Goal: Information Seeking & Learning: Learn about a topic

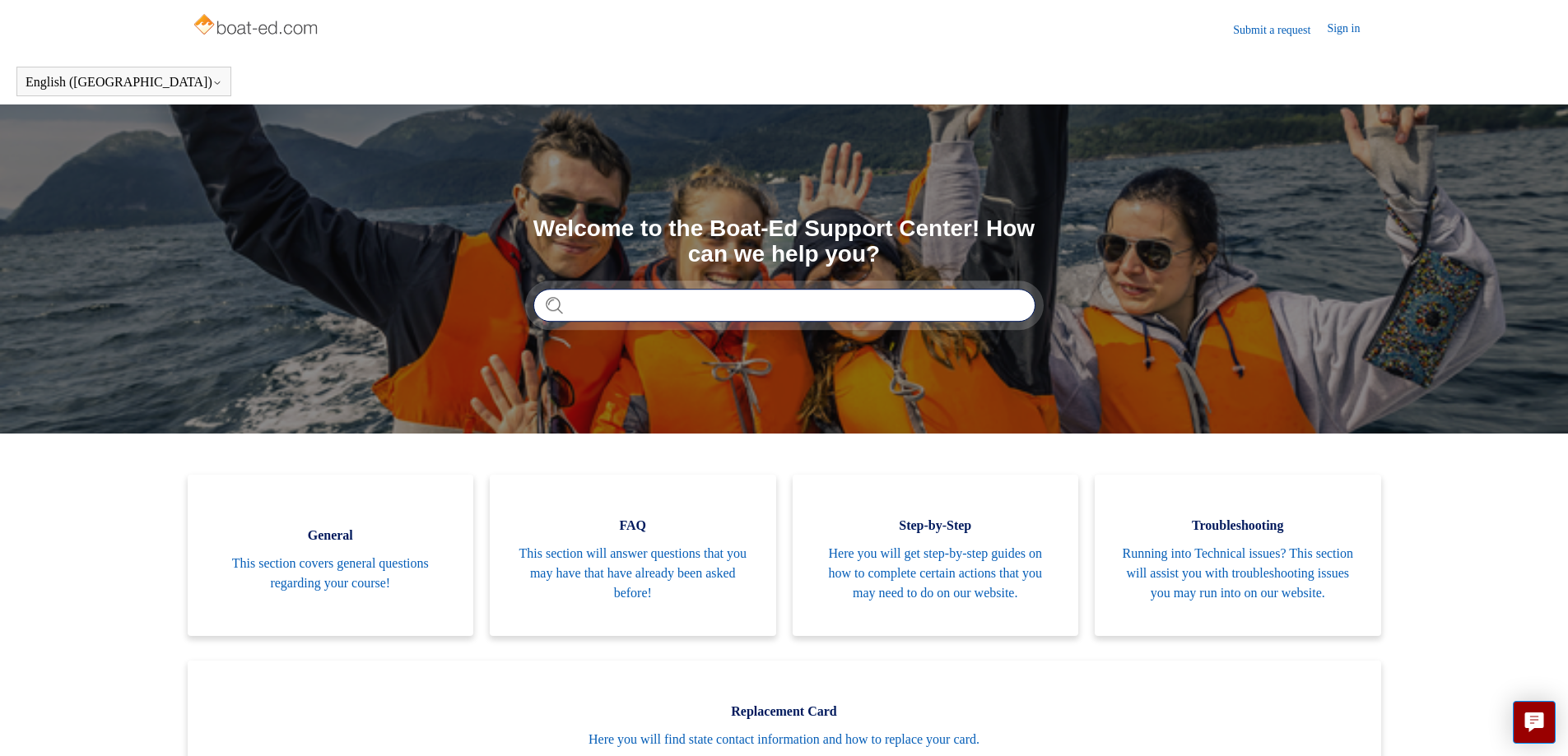
click at [621, 301] on input "Search" at bounding box center [784, 305] width 502 height 33
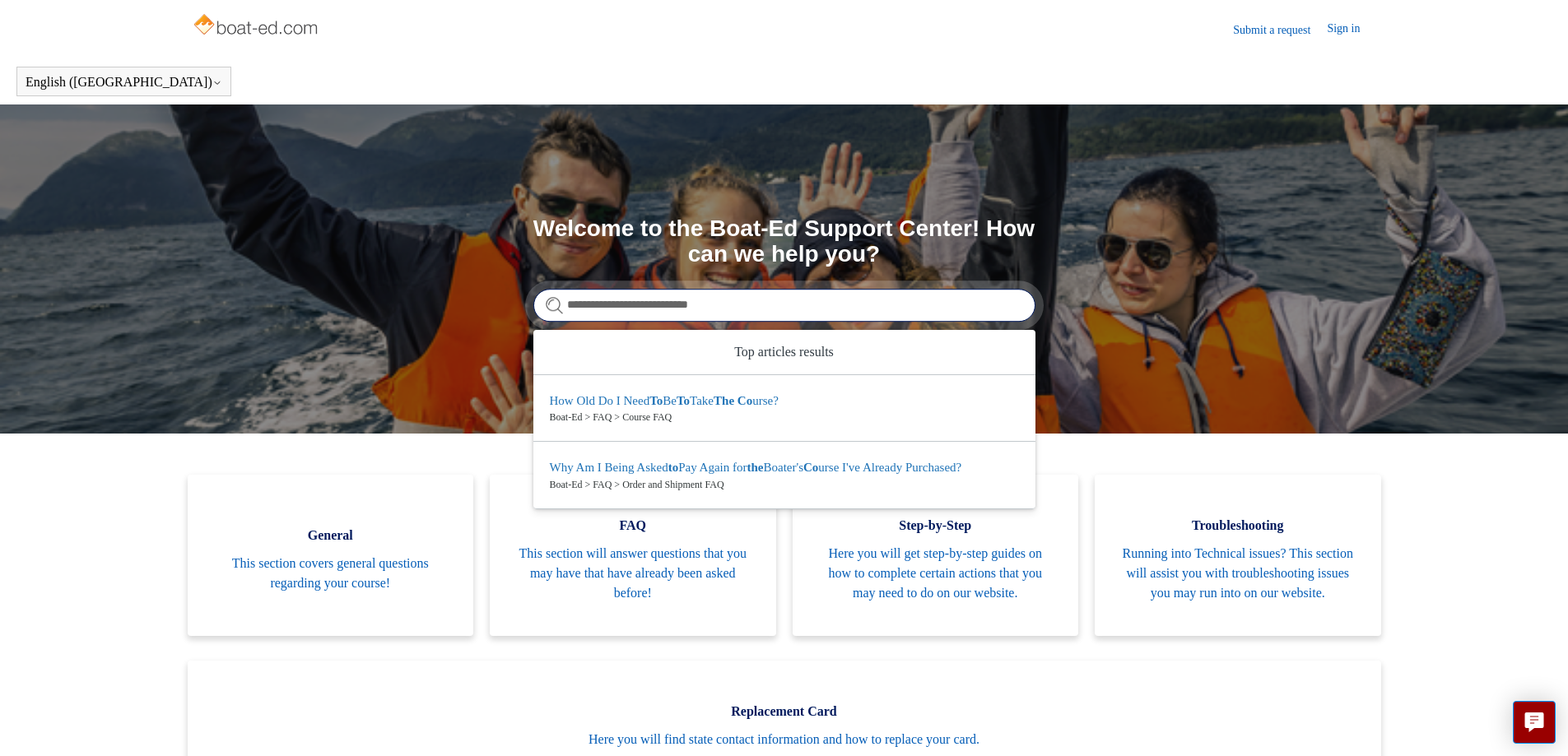
type input "**********"
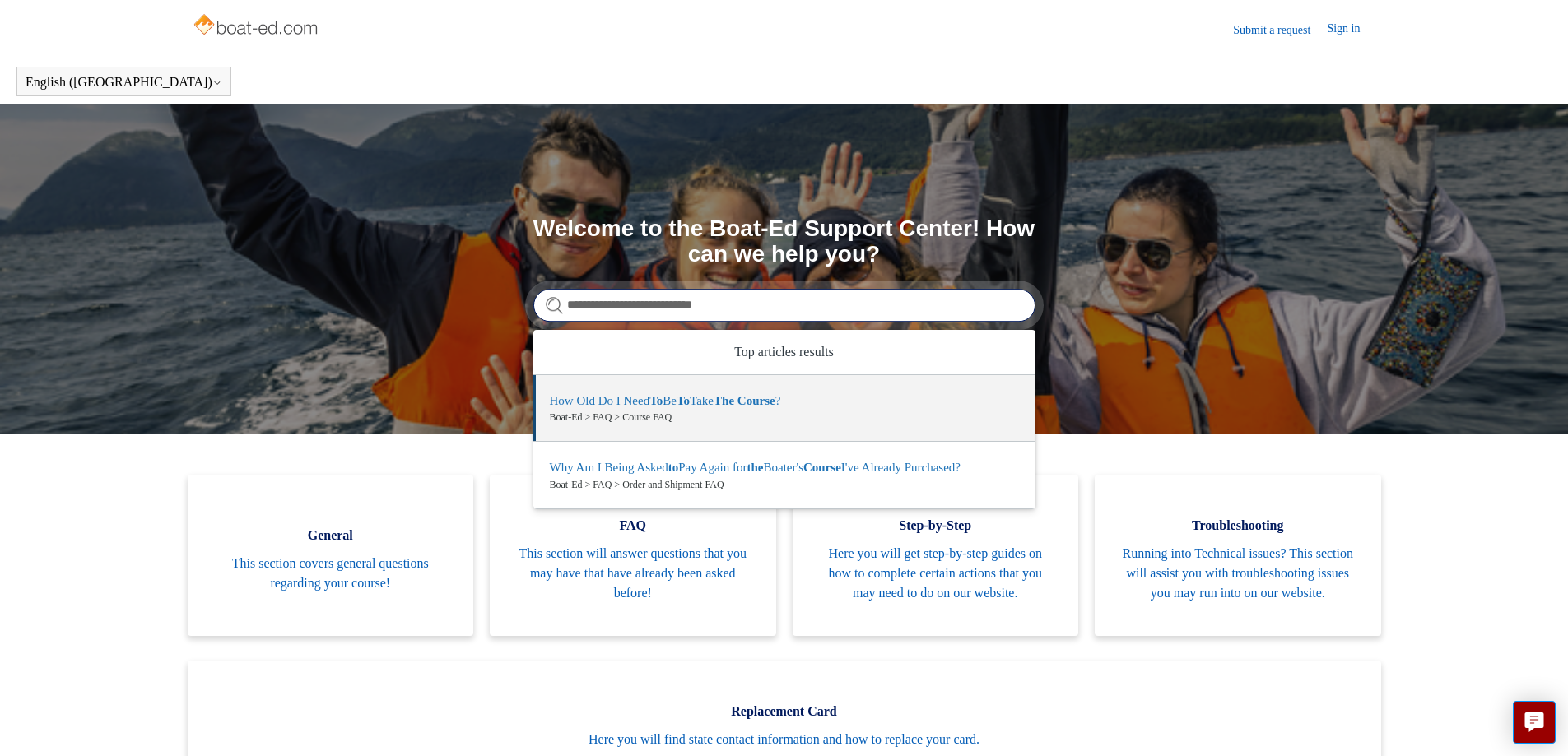
click at [1011, 310] on input "**********" at bounding box center [784, 305] width 502 height 33
click at [1011, 303] on input "**********" at bounding box center [784, 305] width 502 height 33
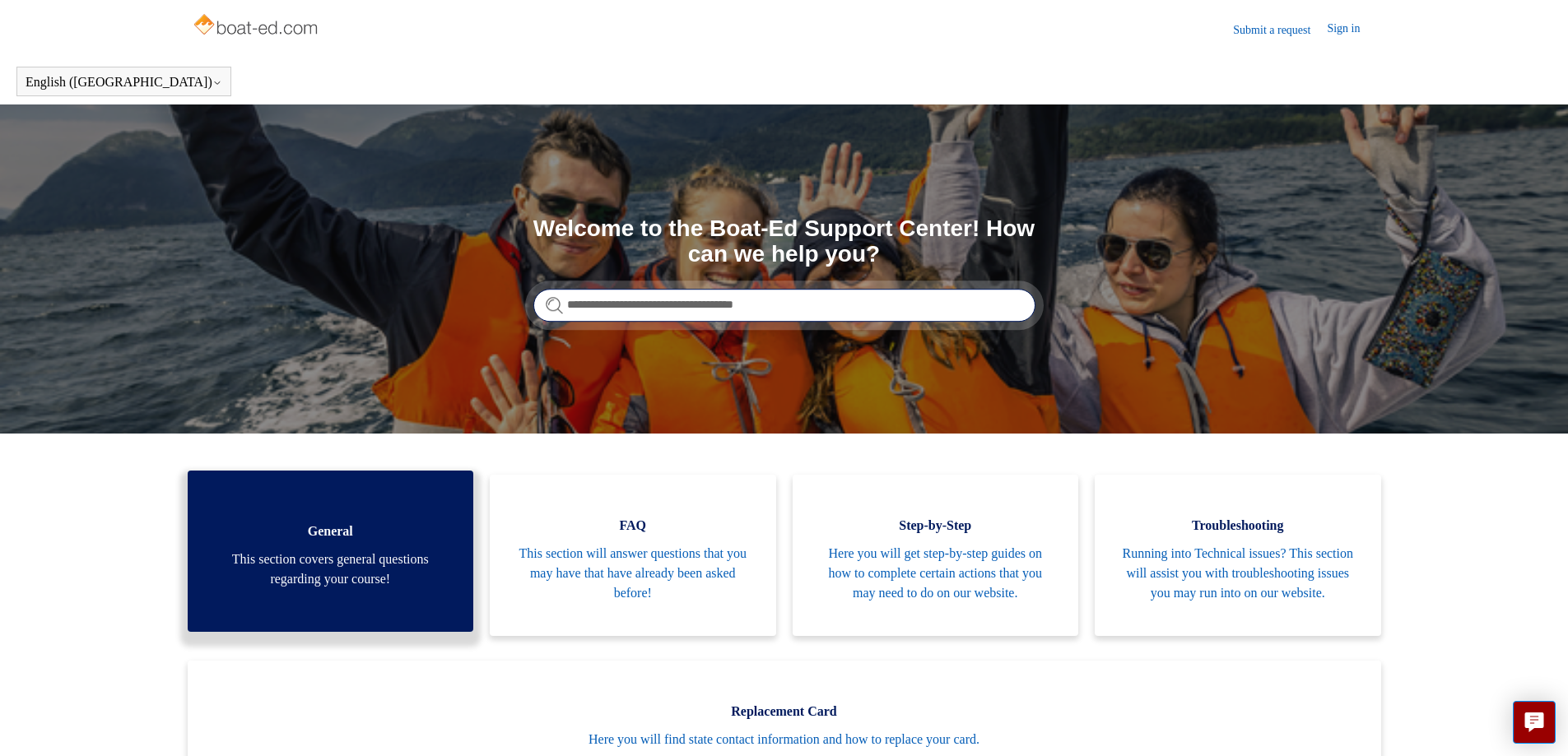
type input "**********"
click at [452, 515] on link "General This section covers general questions regarding your course!" at bounding box center [331, 551] width 286 height 162
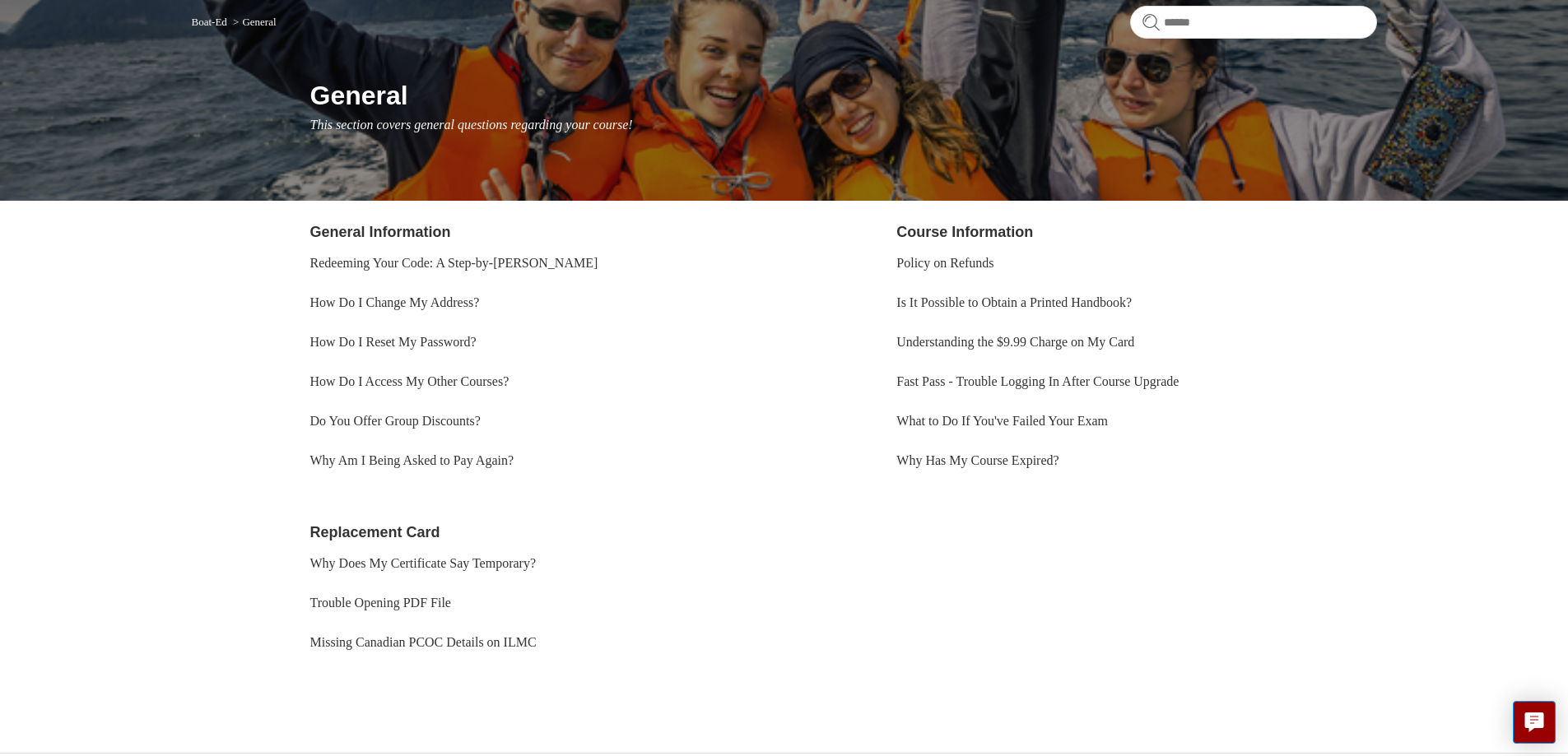
scroll to position [141, 0]
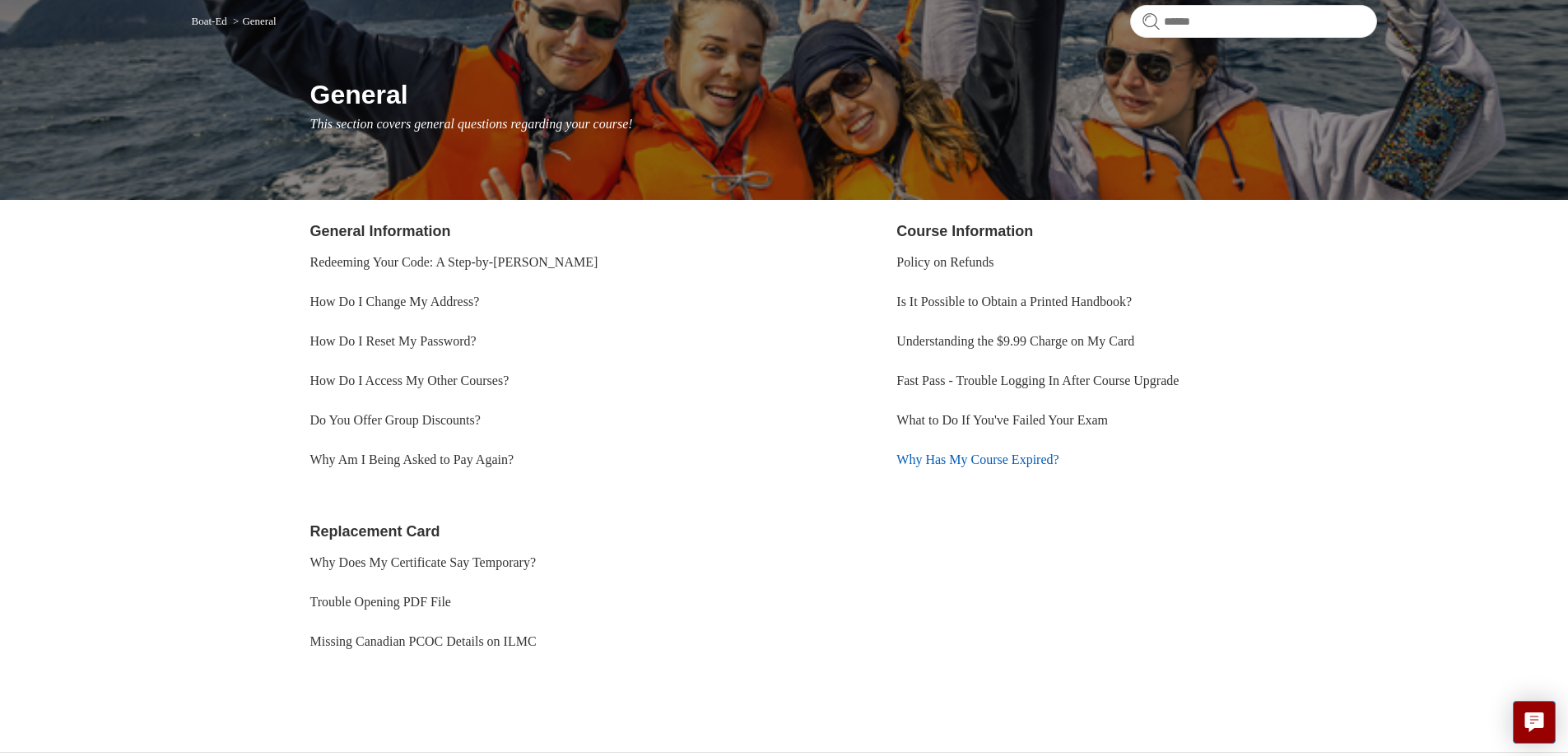
click at [984, 457] on link "Why Has My Course Expired?" at bounding box center [977, 459] width 162 height 14
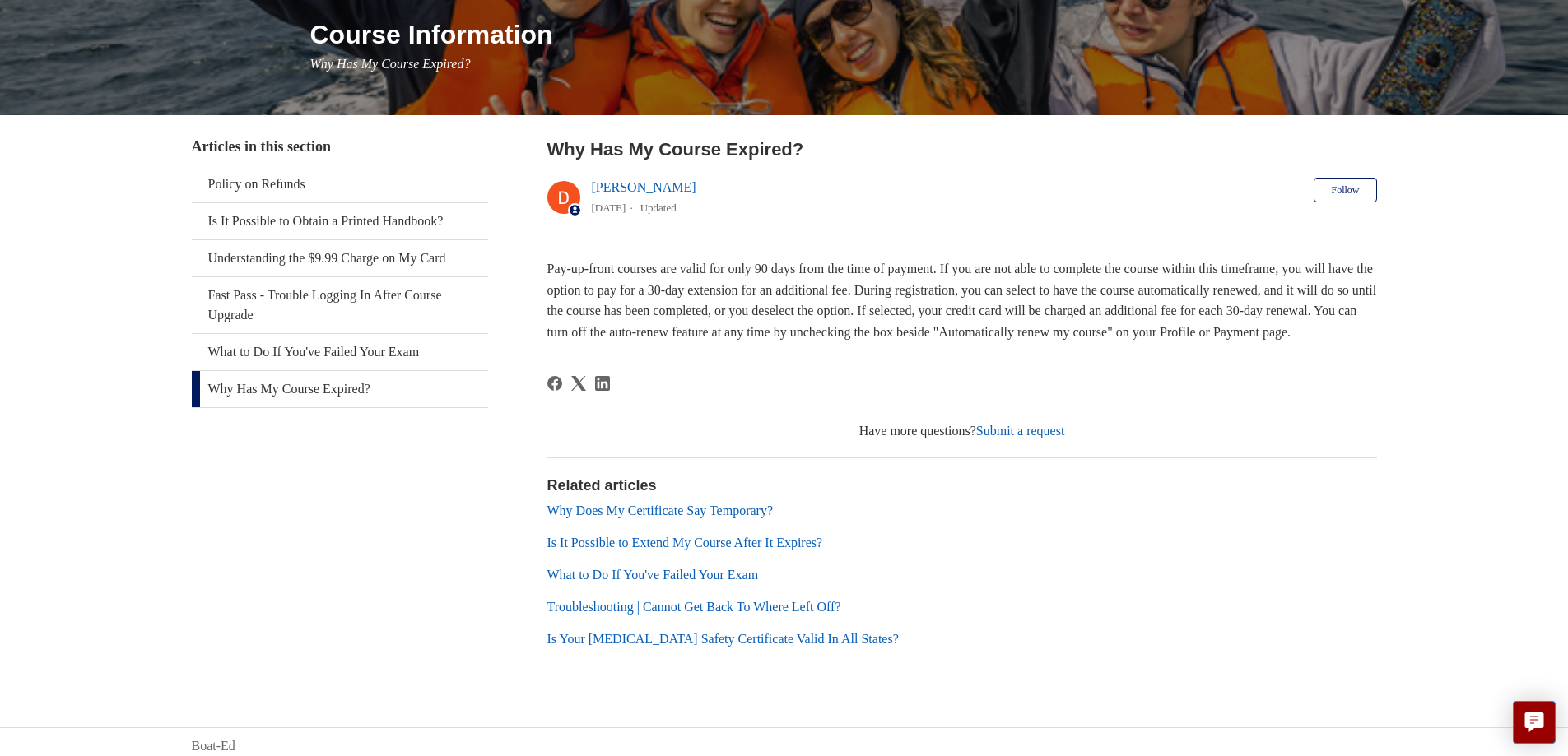
scroll to position [192, 0]
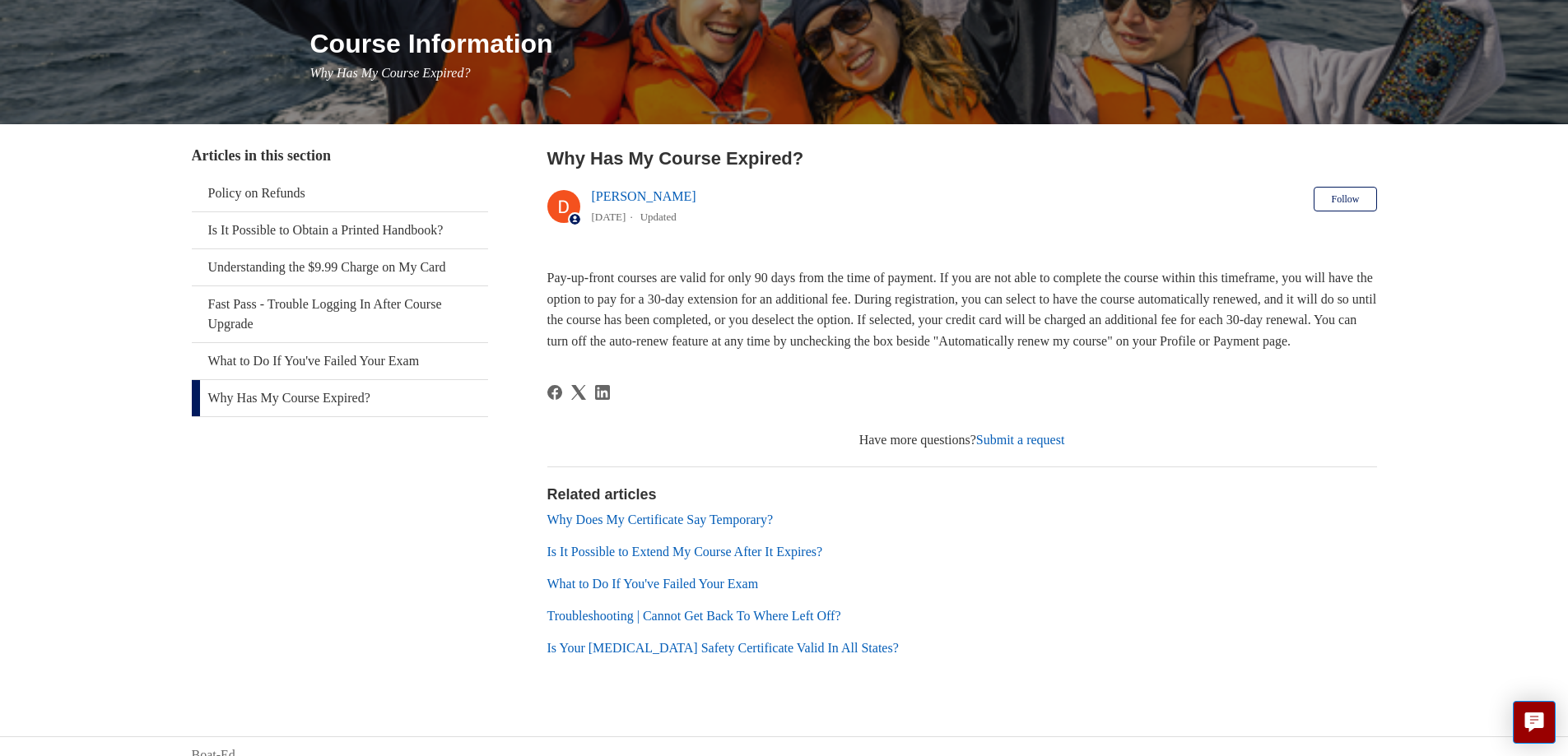
click at [754, 622] on link "Troubleshooting | Cannot Get Back To Where Left Off?" at bounding box center [694, 615] width 294 height 14
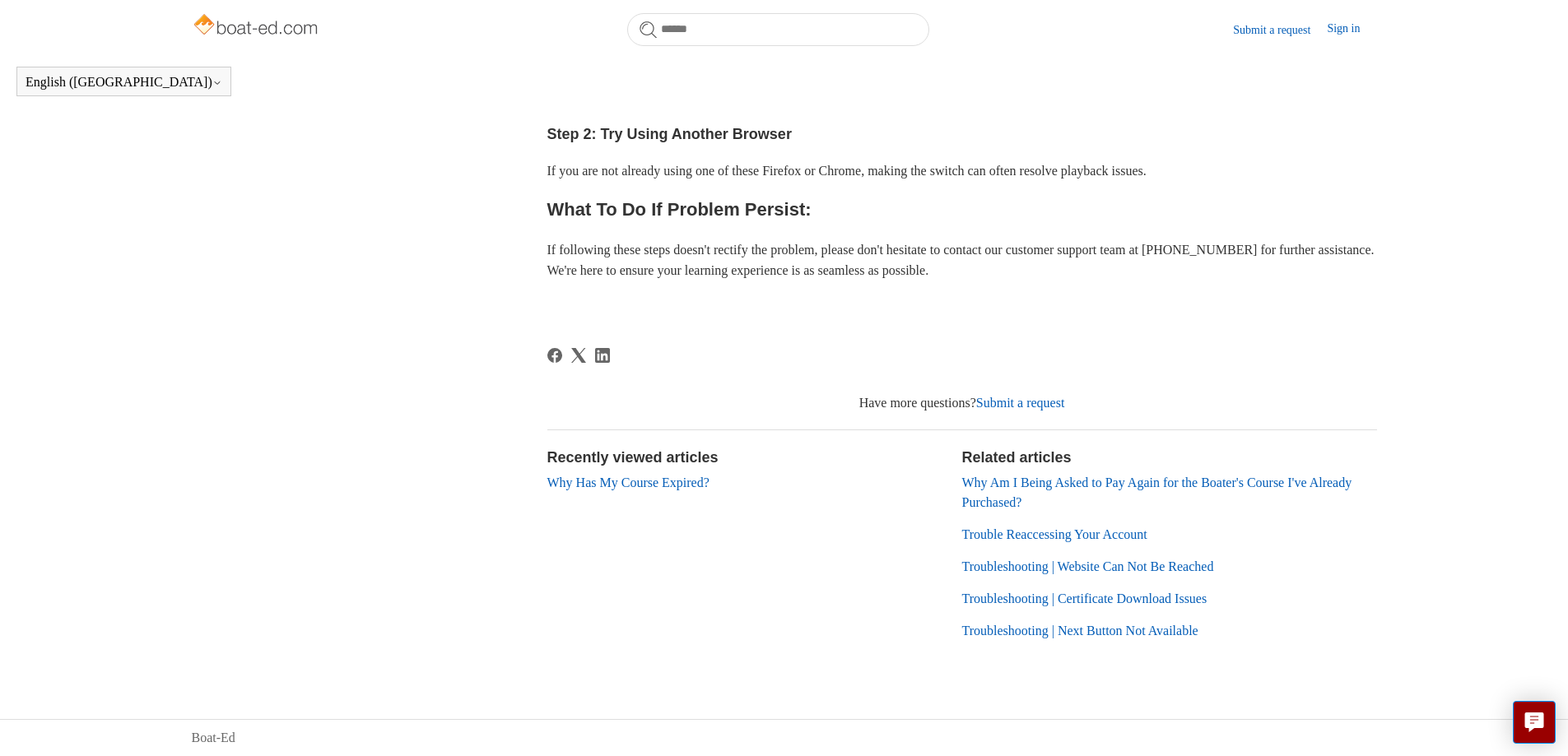
scroll to position [672, 0]
click at [705, 484] on link "Why Has My Course Expired?" at bounding box center [627, 482] width 162 height 14
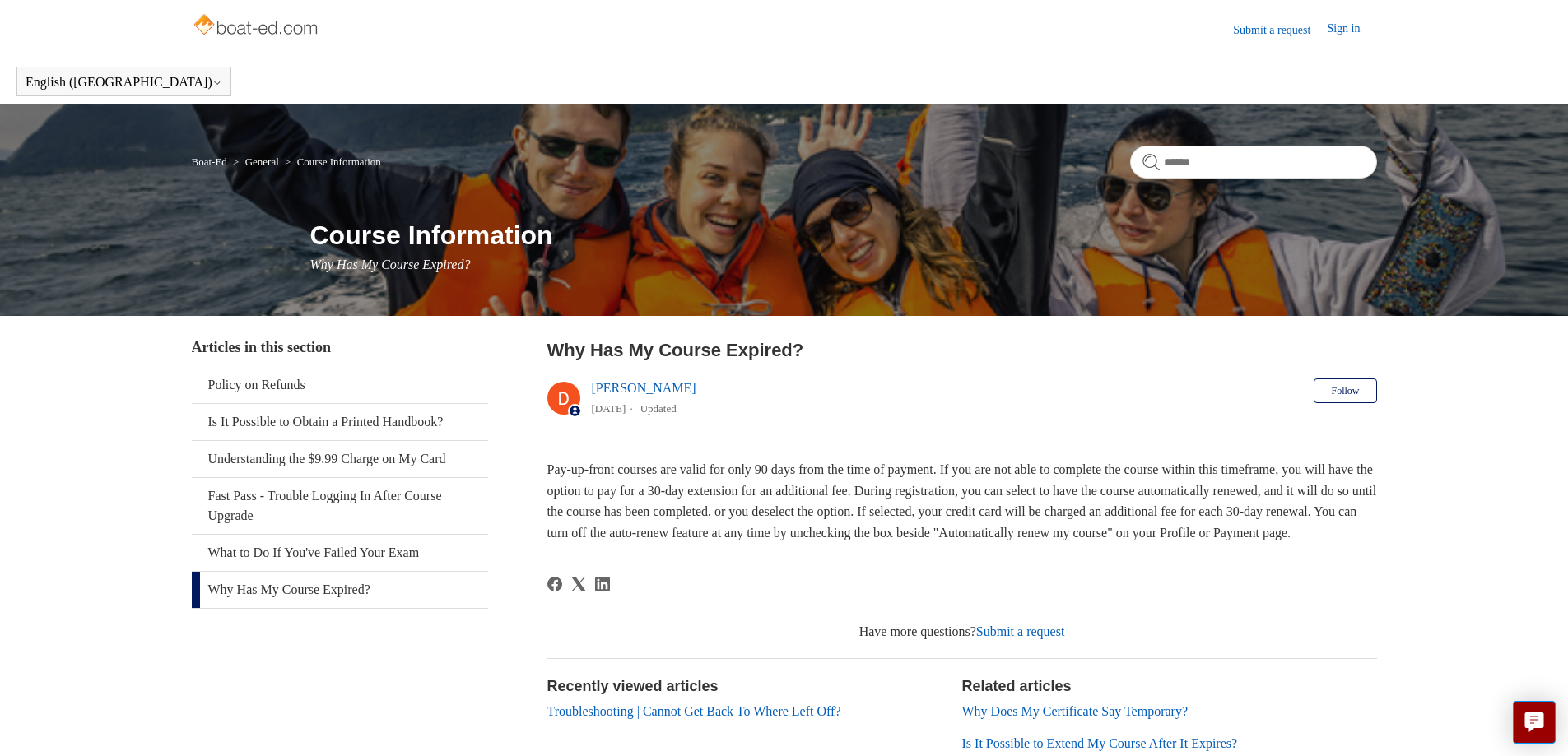
click at [1341, 25] on link "Sign in" at bounding box center [1351, 29] width 50 height 20
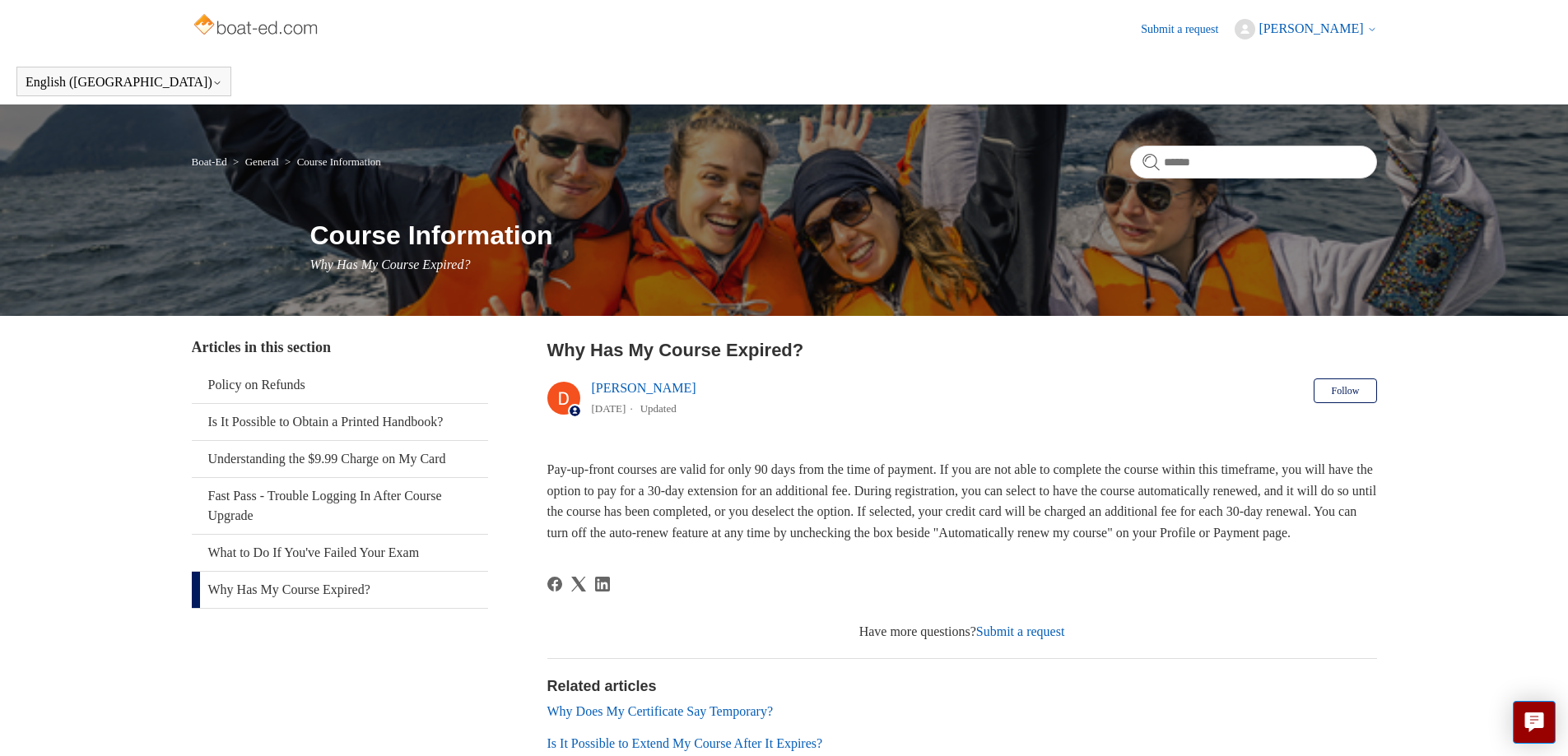
click at [1019, 638] on link "Submit a request" at bounding box center [1020, 631] width 89 height 14
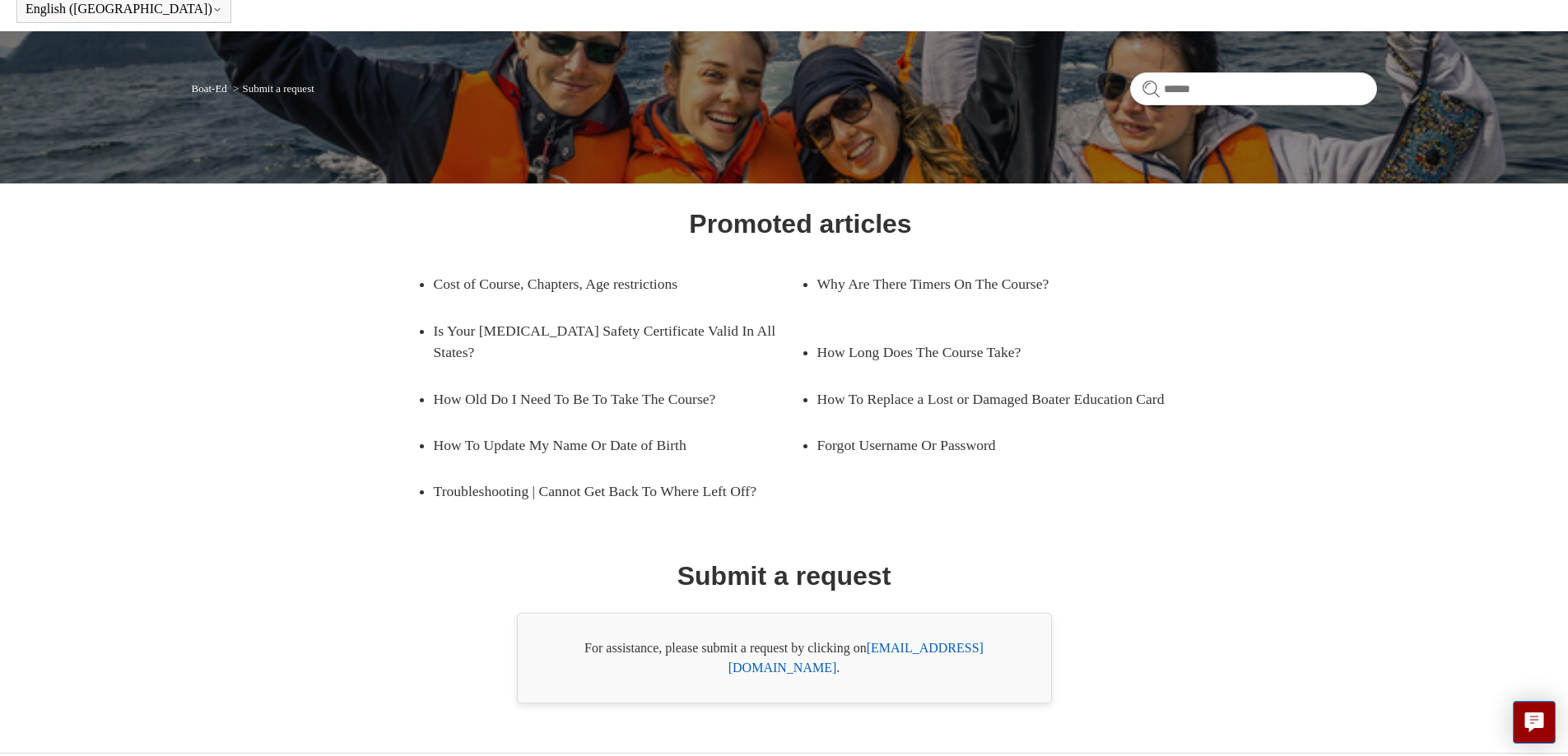
scroll to position [87, 0]
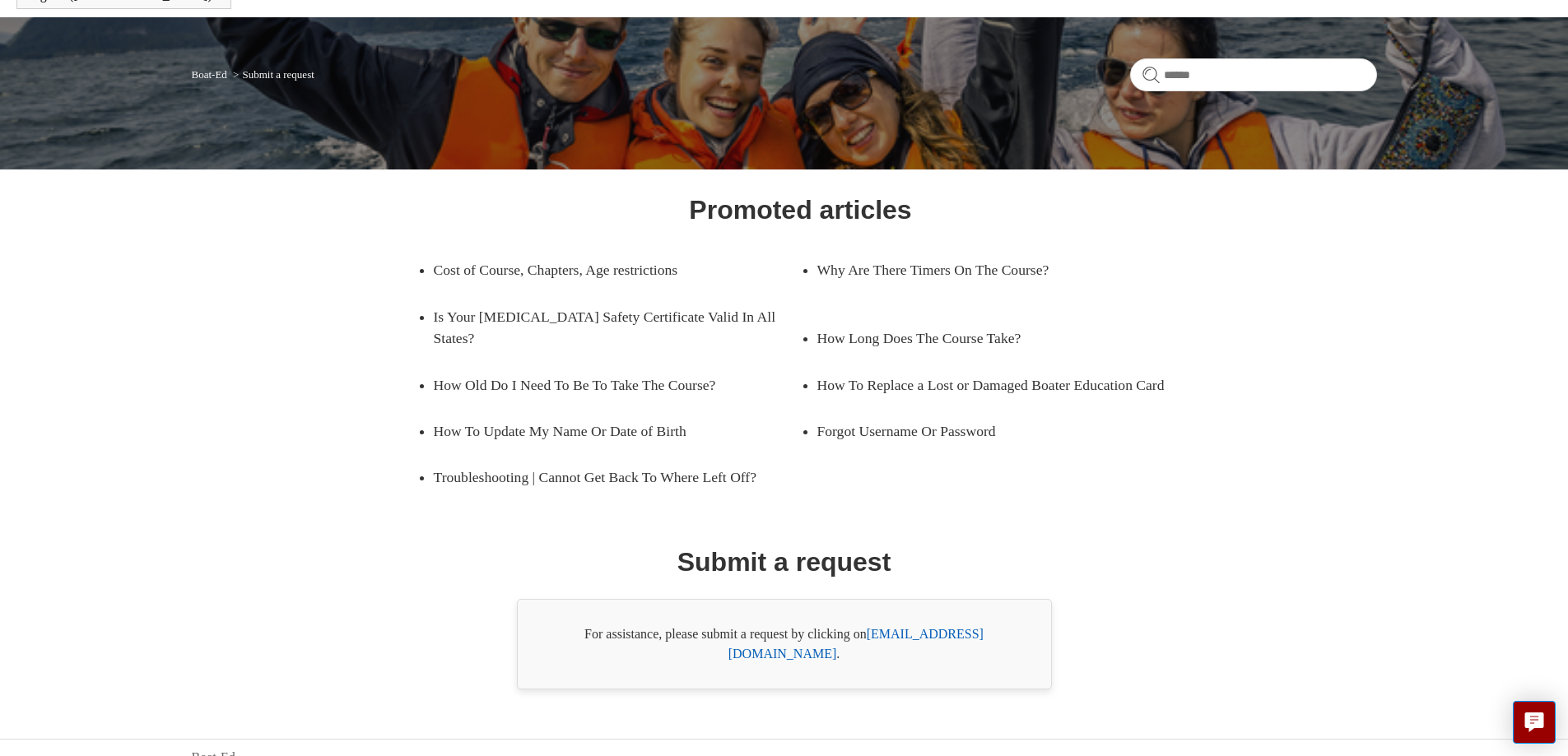
click at [919, 639] on link "support@boat-ed.com" at bounding box center [856, 644] width 255 height 34
click at [924, 633] on link "support@boat-ed.com" at bounding box center [856, 644] width 255 height 34
click at [949, 632] on link "support@boat-ed.com" at bounding box center [856, 644] width 255 height 34
click at [667, 478] on link "Troubleshooting | Cannot Get Back To Where Left Off?" at bounding box center [617, 477] width 367 height 46
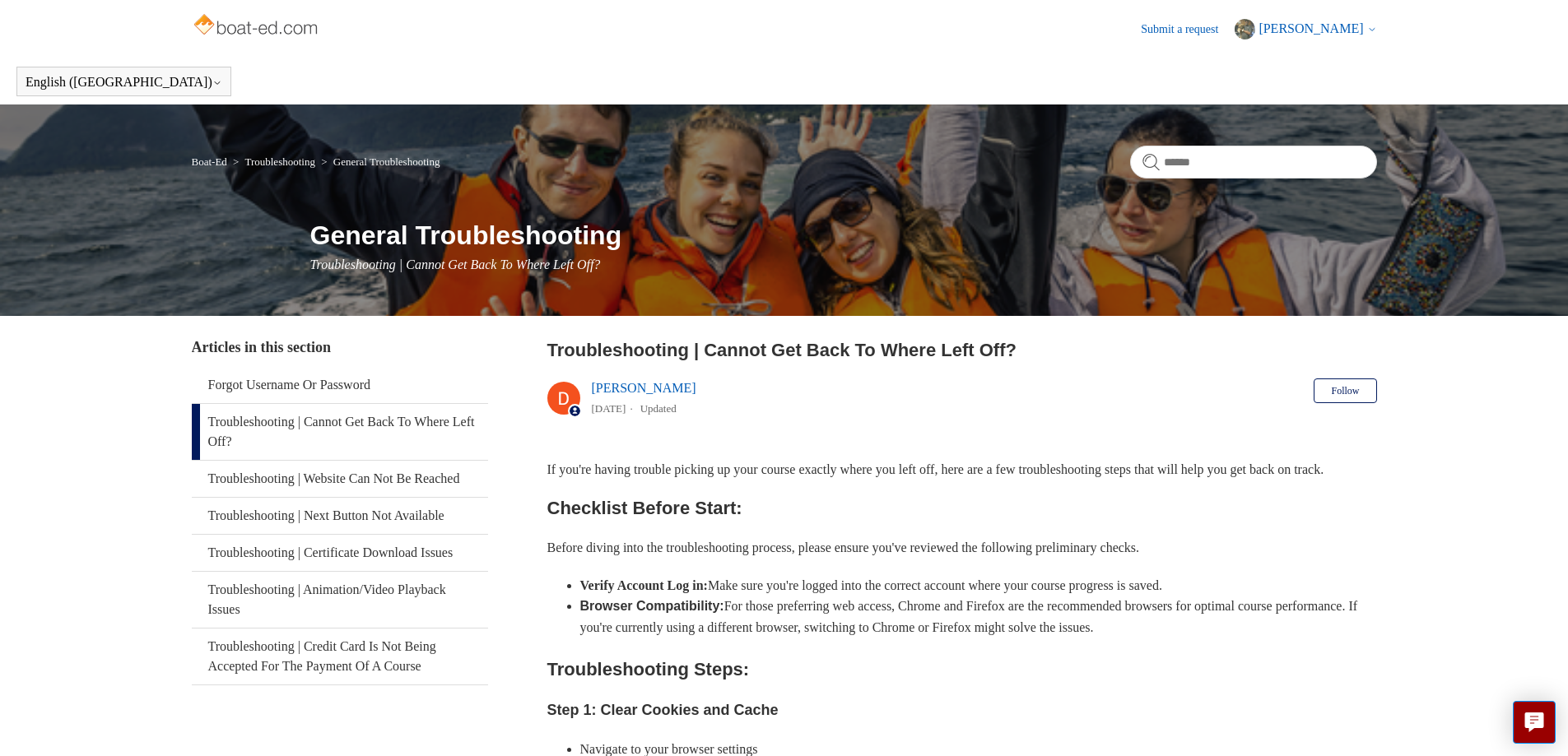
click at [227, 159] on link "Boat-Ed" at bounding box center [209, 161] width 36 height 12
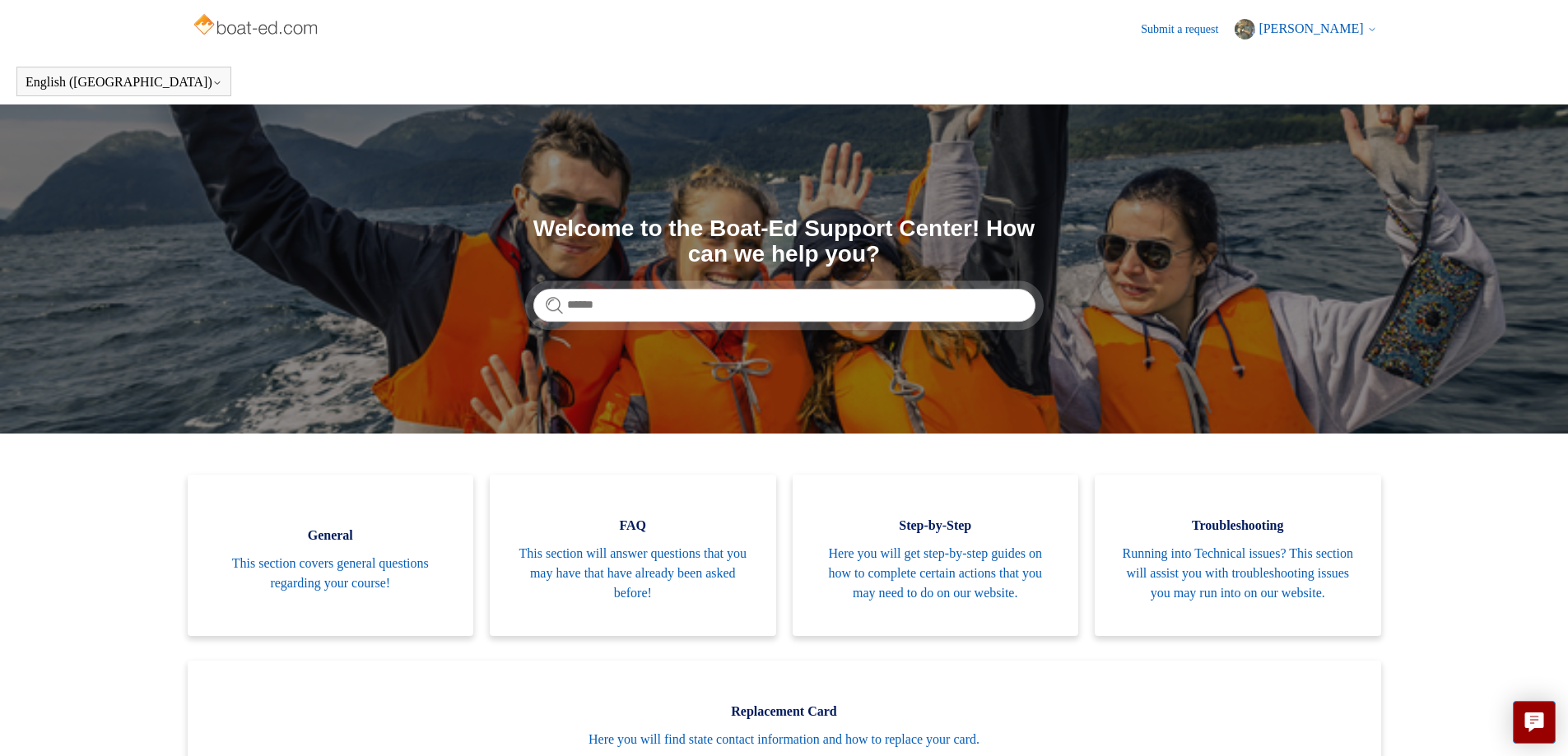
click at [1145, 31] on link "Submit a request" at bounding box center [1187, 29] width 94 height 17
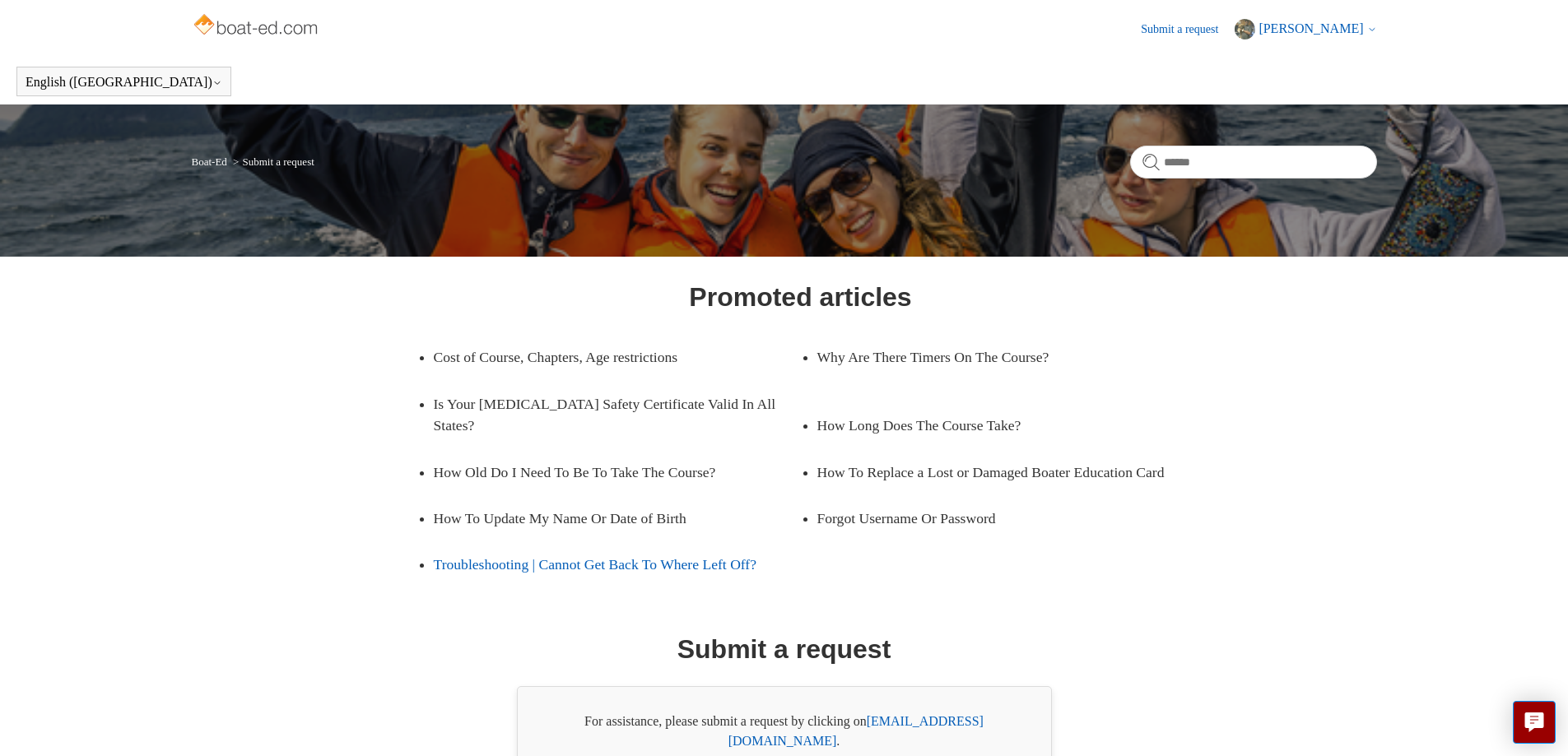
click at [520, 562] on link "Troubleshooting | Cannot Get Back To Where Left Off?" at bounding box center [617, 563] width 367 height 46
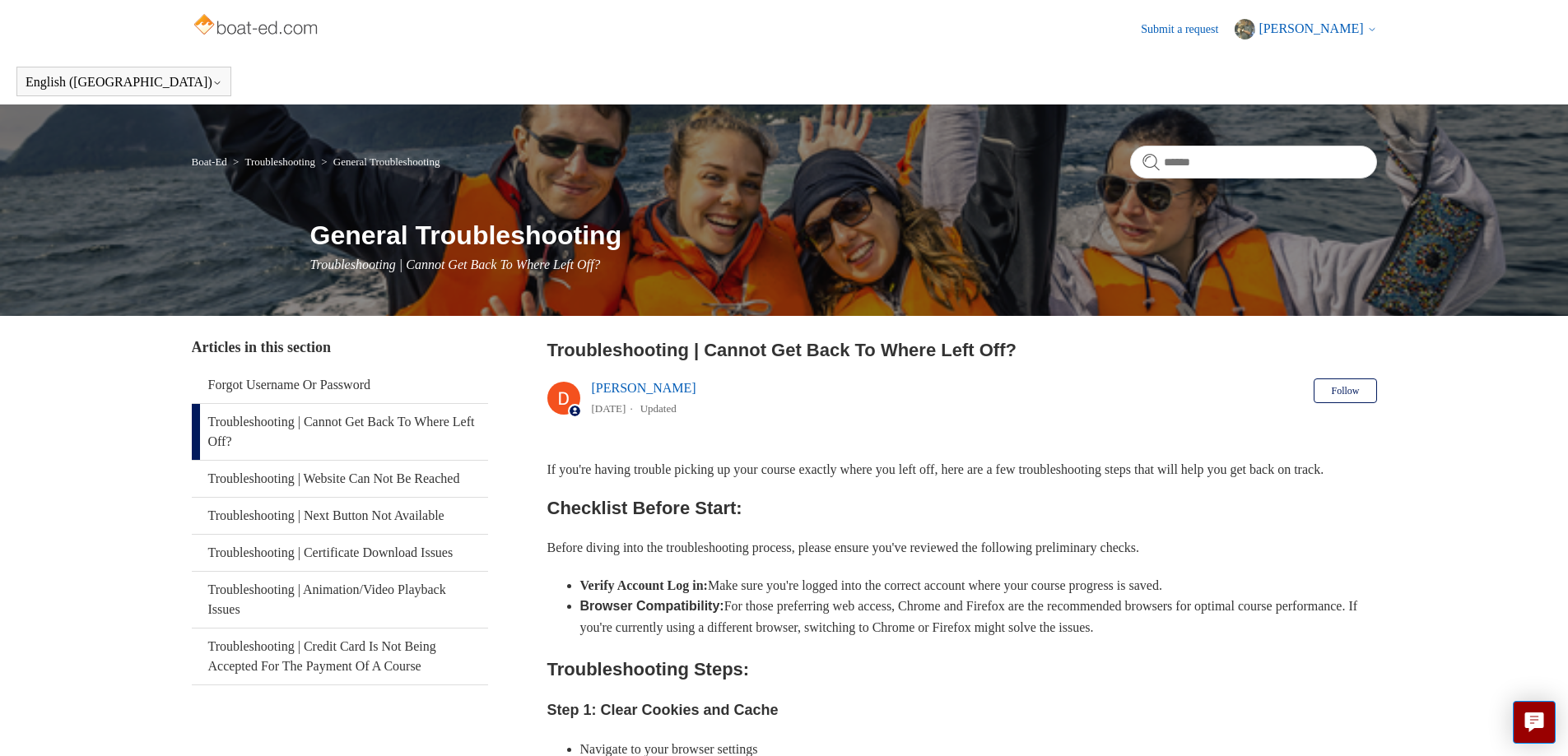
click at [219, 157] on link "Boat-Ed" at bounding box center [209, 161] width 36 height 12
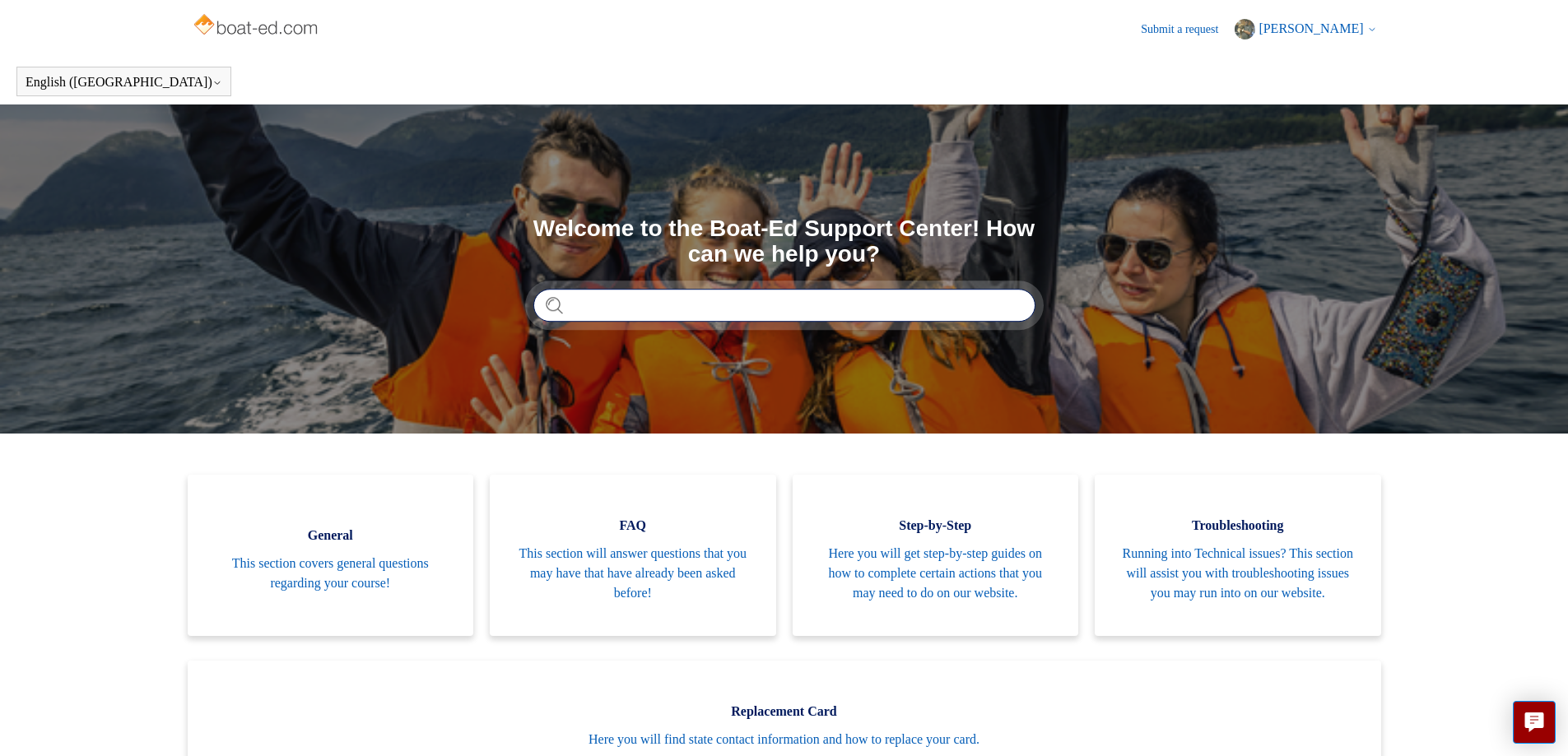
click at [637, 295] on input "Search" at bounding box center [784, 305] width 502 height 33
type input "**********"
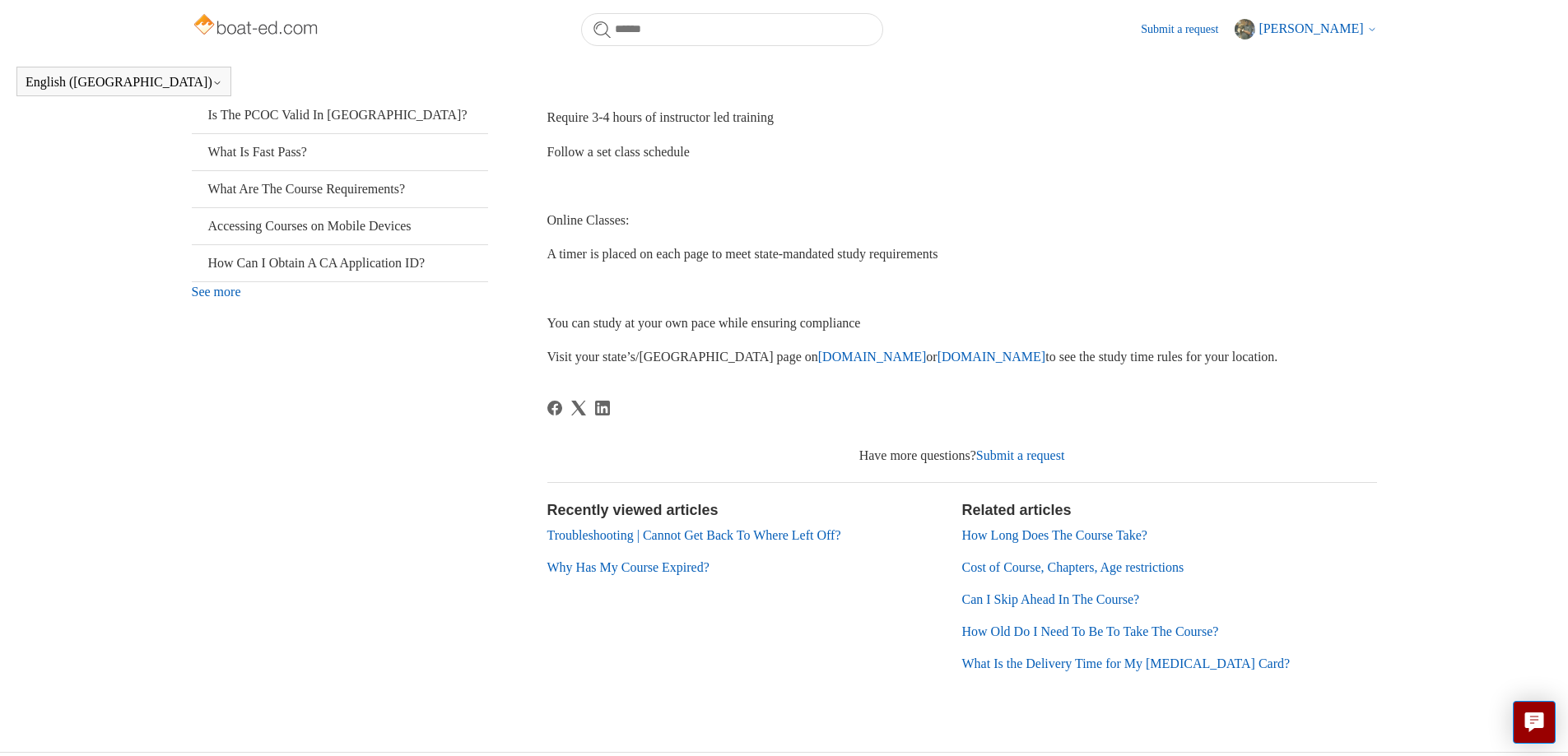
scroll to position [442, 0]
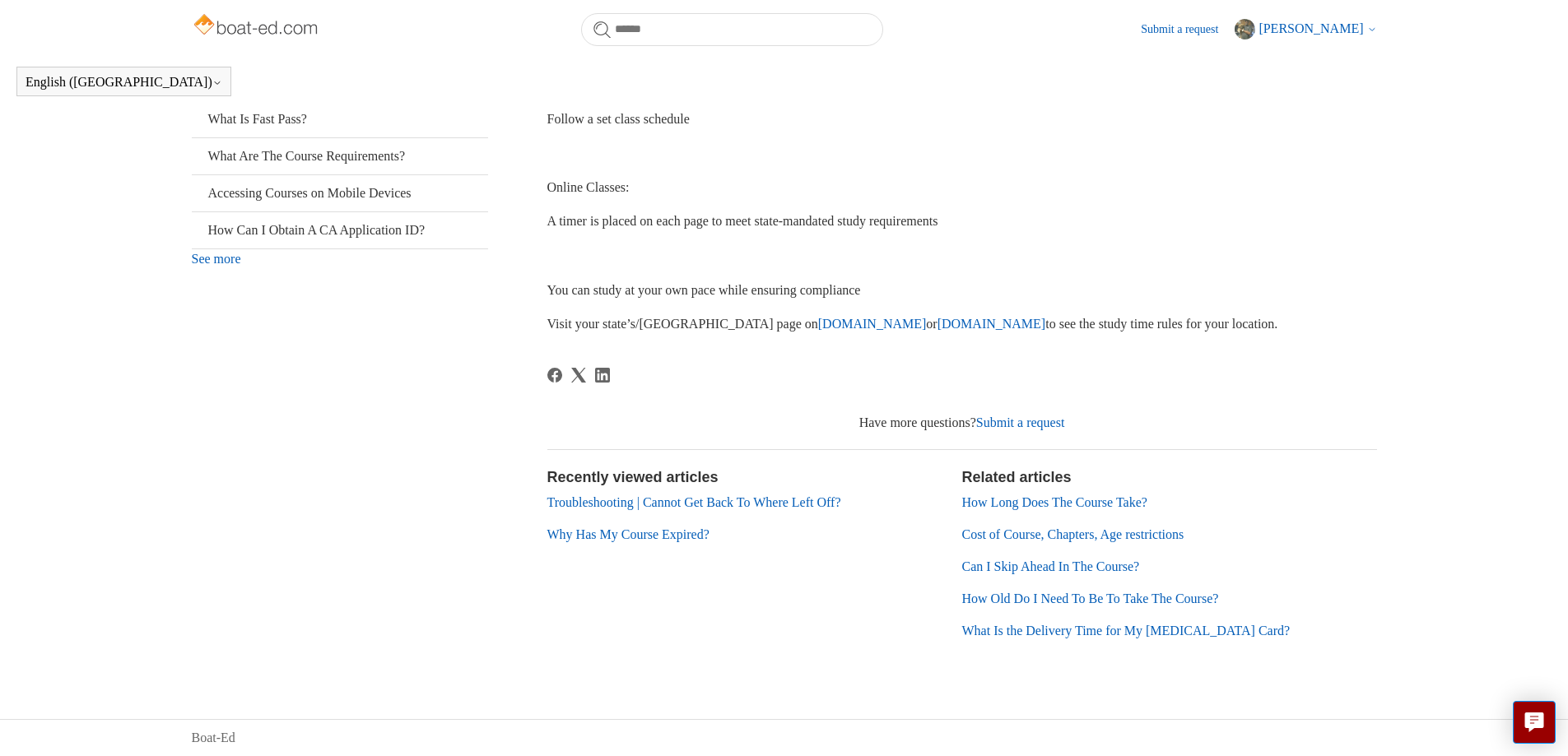
click at [673, 535] on link "Why Has My Course Expired?" at bounding box center [627, 534] width 162 height 14
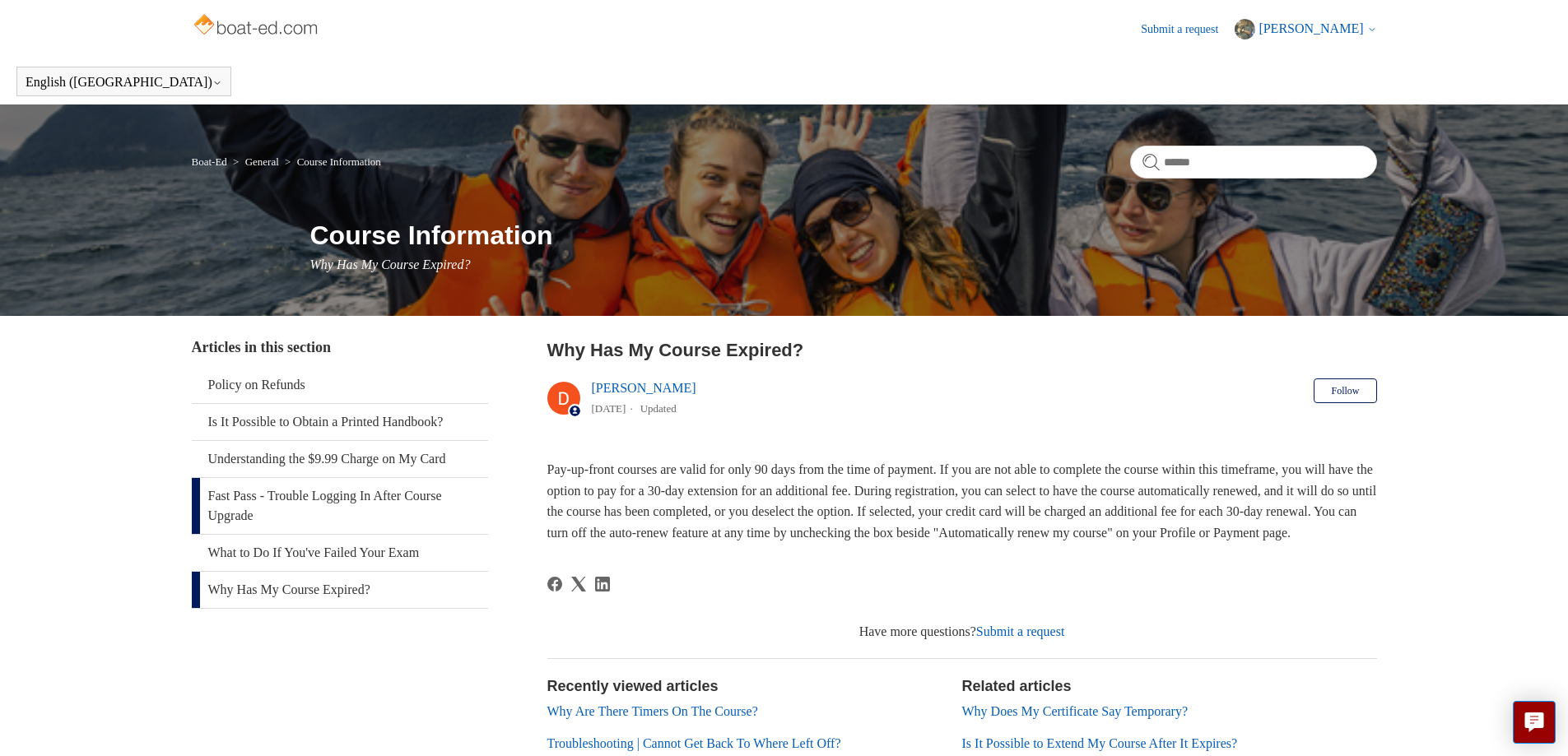
click at [335, 496] on link "Fast Pass - Trouble Logging In After Course Upgrade" at bounding box center [339, 506] width 296 height 56
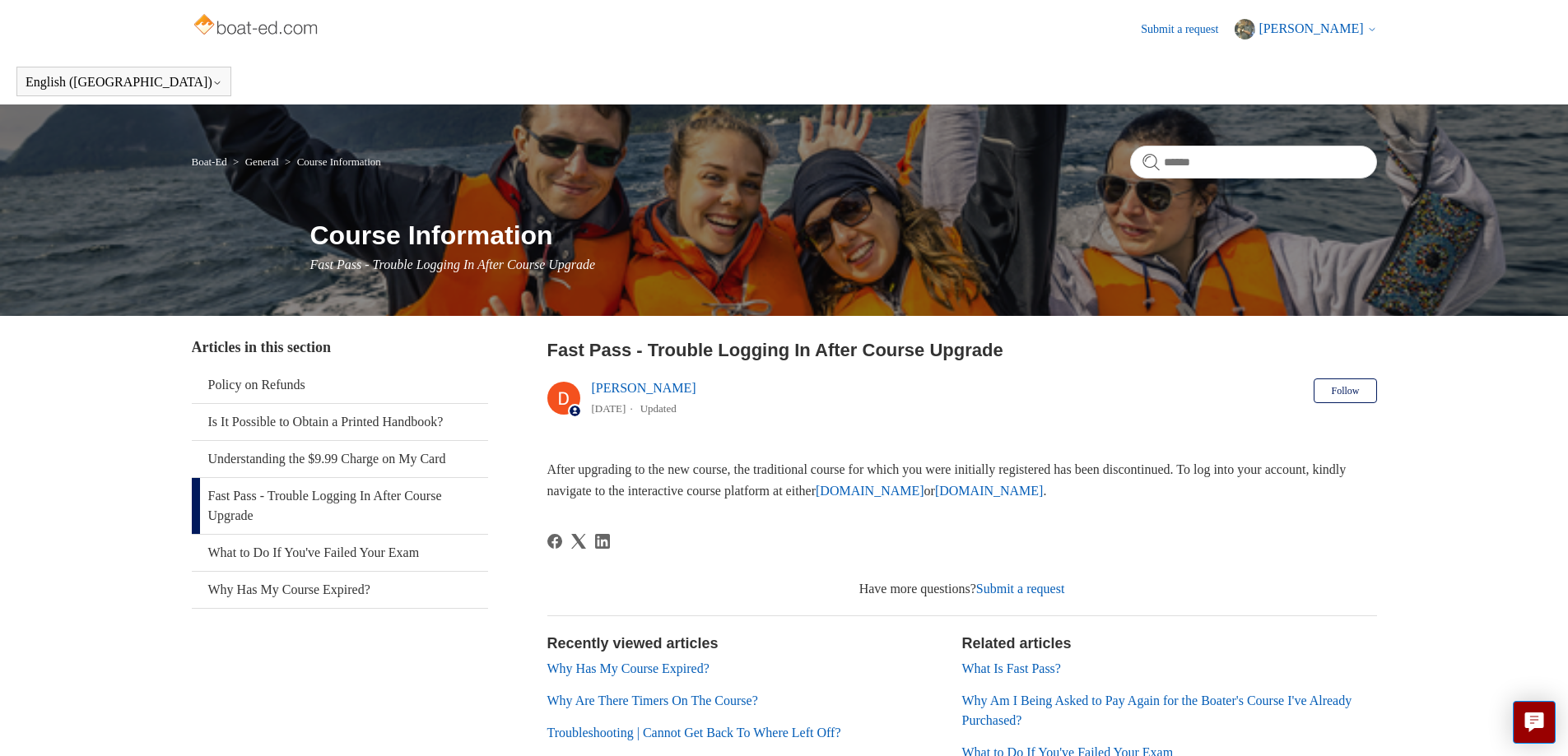
click at [689, 668] on link "Why Has My Course Expired?" at bounding box center [627, 668] width 162 height 14
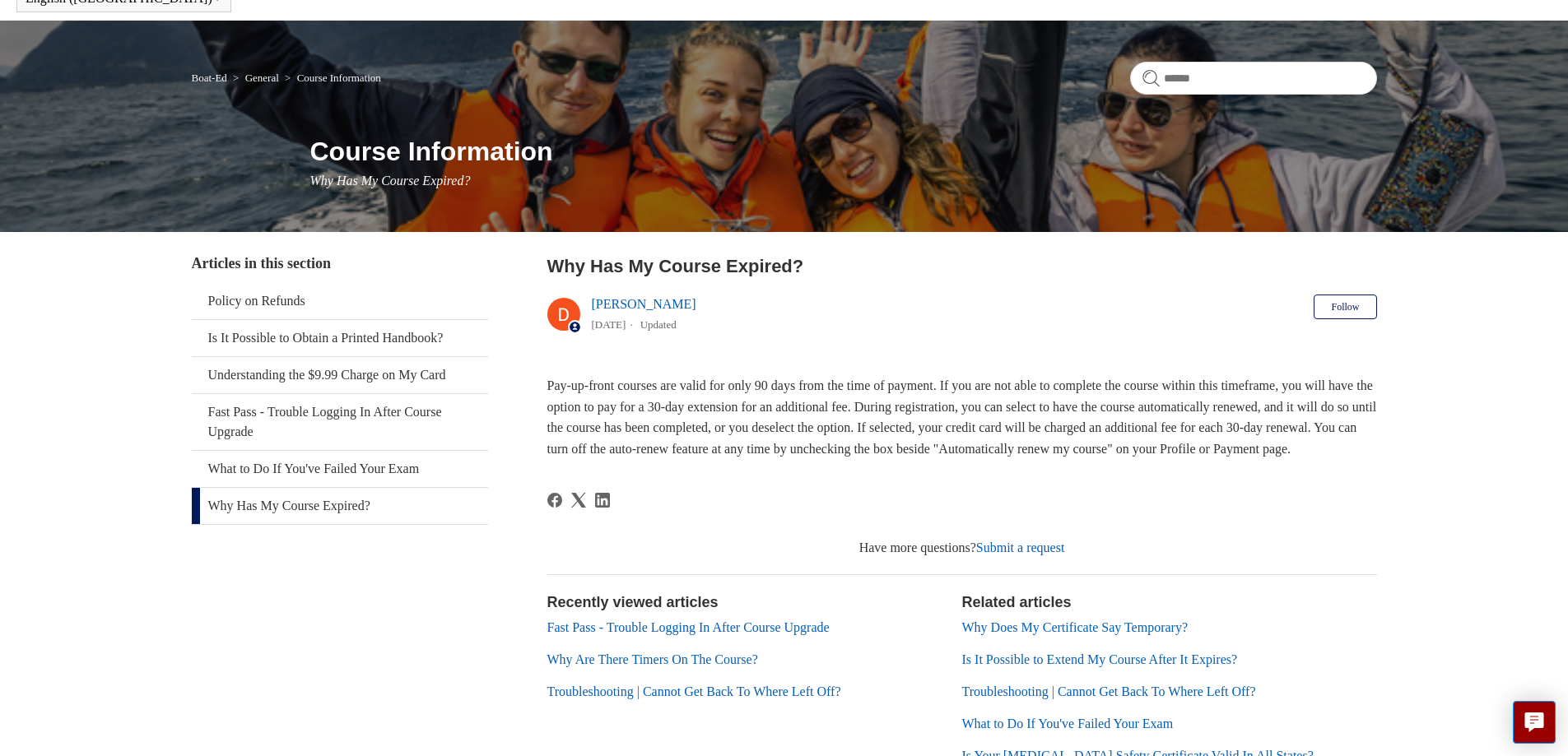
scroll to position [230, 0]
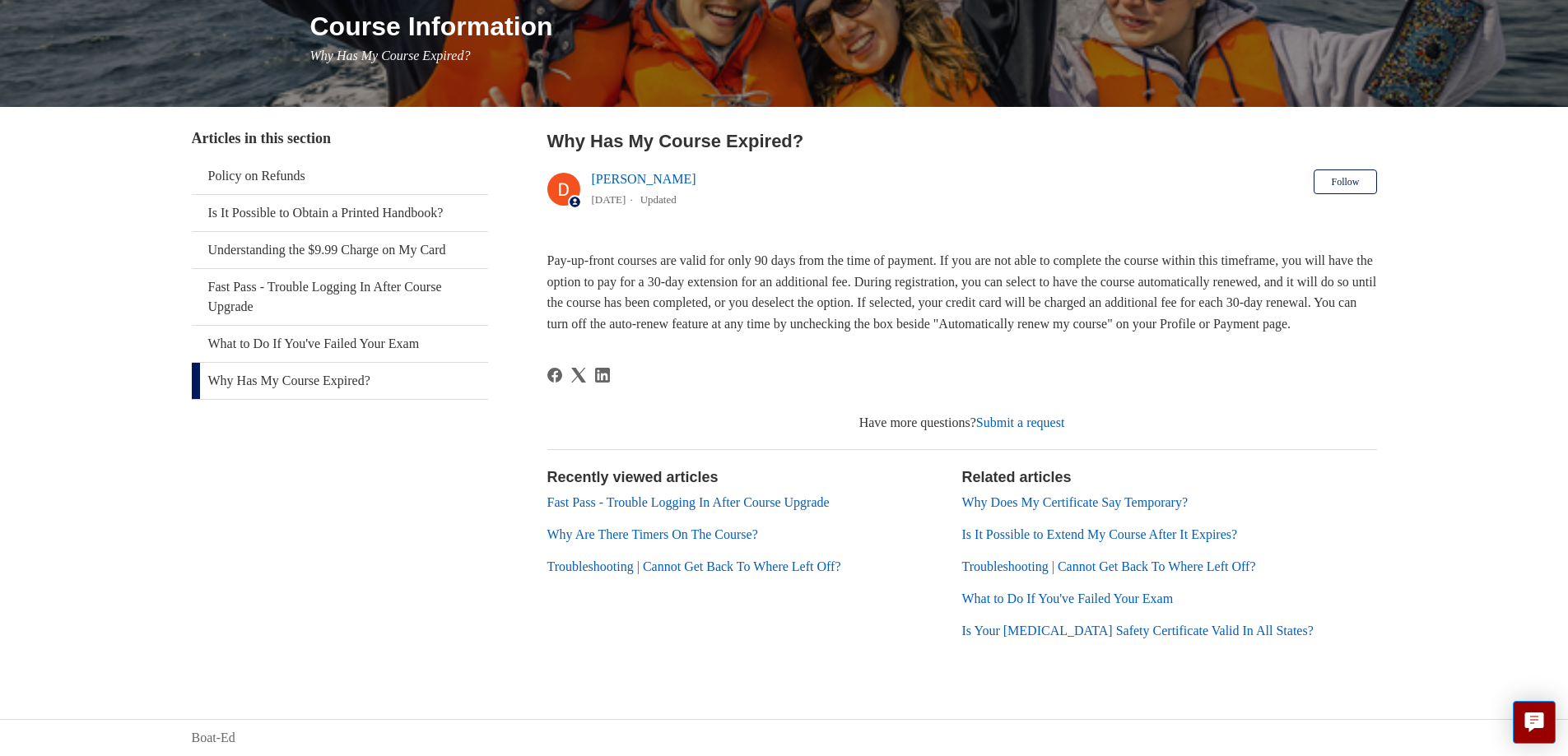
click at [1125, 563] on link "Troubleshooting | Cannot Get Back To Where Left Off?" at bounding box center [1109, 566] width 294 height 14
